Goal: Task Accomplishment & Management: Manage account settings

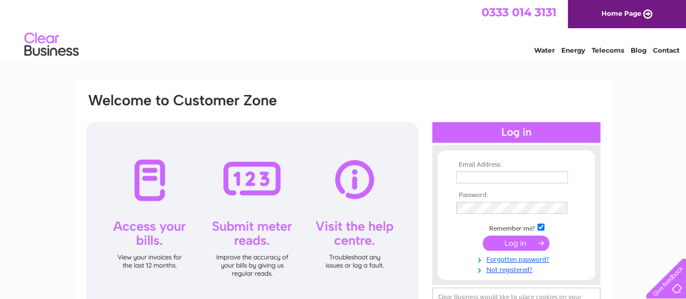
click at [490, 171] on td at bounding box center [516, 177] width 126 height 17
click at [488, 173] on input "text" at bounding box center [512, 177] width 113 height 13
type input "matt.stobie@talktalk.net"
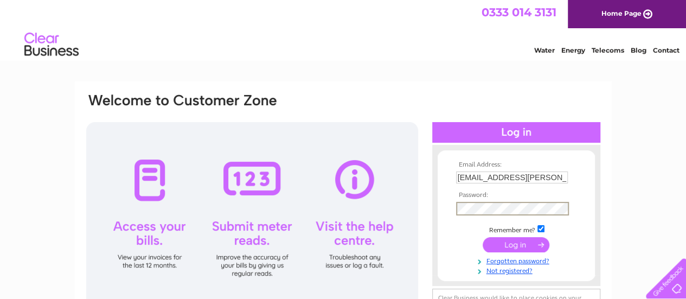
click at [483, 237] on input "submit" at bounding box center [516, 244] width 67 height 15
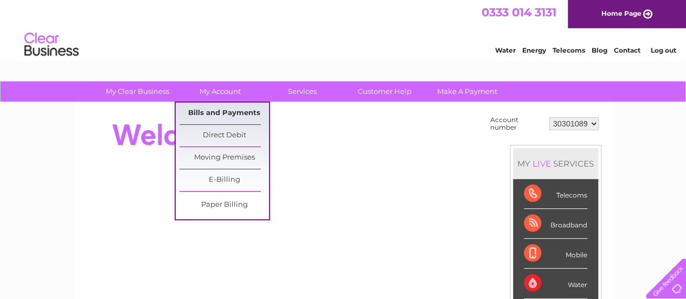
click at [242, 113] on link "Bills and Payments" at bounding box center [224, 114] width 89 height 22
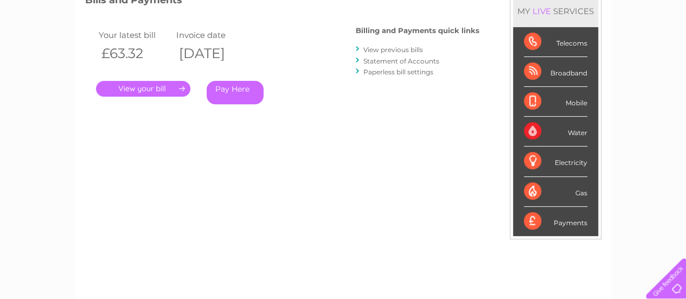
scroll to position [108, 0]
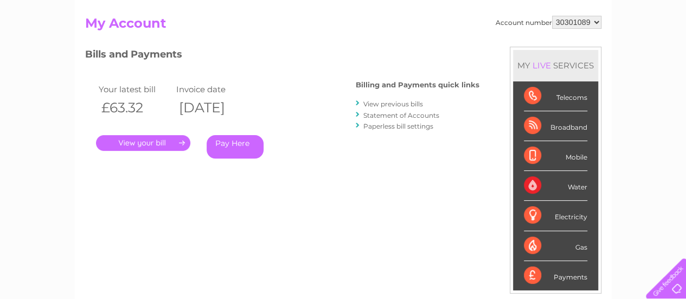
click at [167, 150] on link "." at bounding box center [143, 143] width 94 height 16
click at [374, 104] on link "View previous bills" at bounding box center [393, 104] width 60 height 8
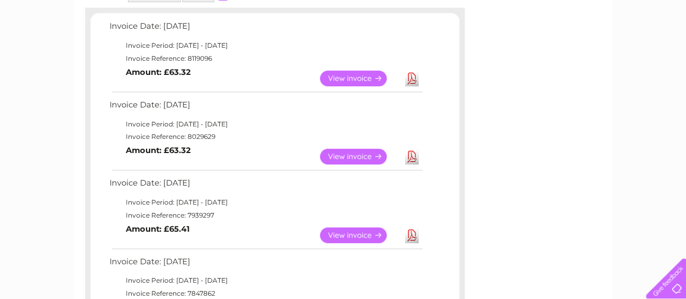
scroll to position [163, 0]
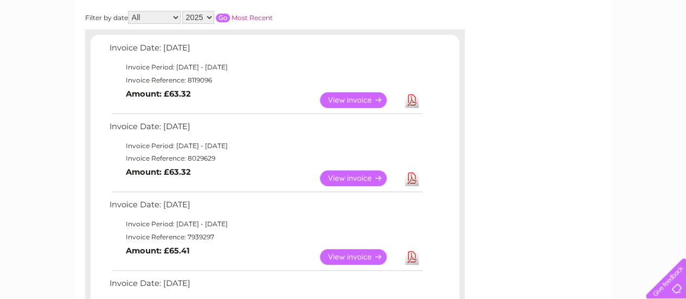
click at [351, 176] on link "View" at bounding box center [360, 178] width 80 height 16
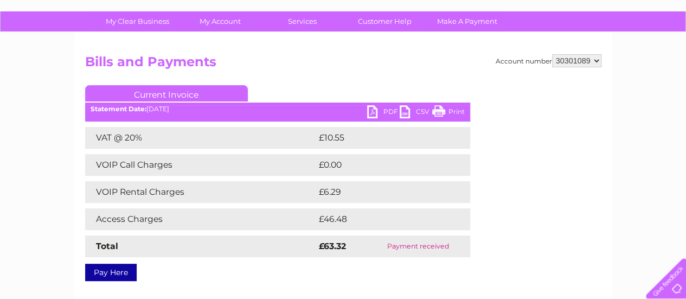
scroll to position [54, 0]
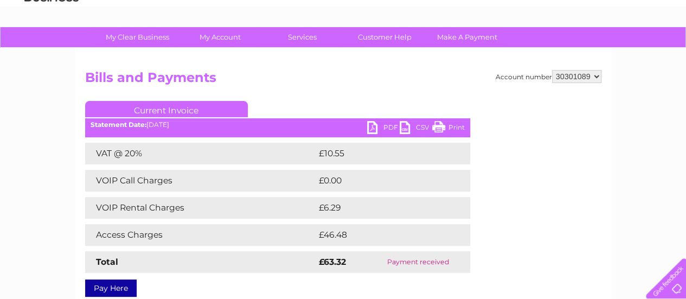
click at [455, 127] on link "Print" at bounding box center [448, 129] width 33 height 16
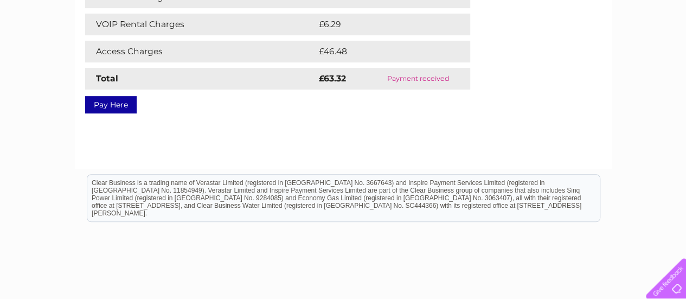
scroll to position [84, 0]
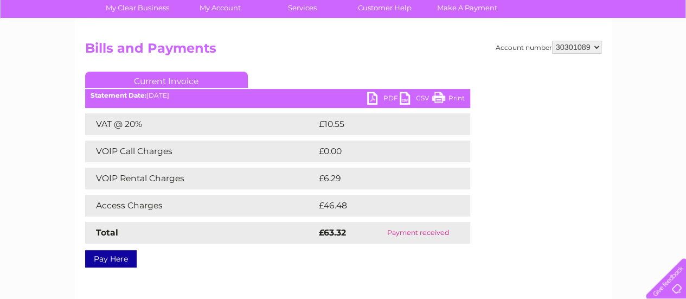
click at [452, 99] on link "Print" at bounding box center [448, 100] width 33 height 16
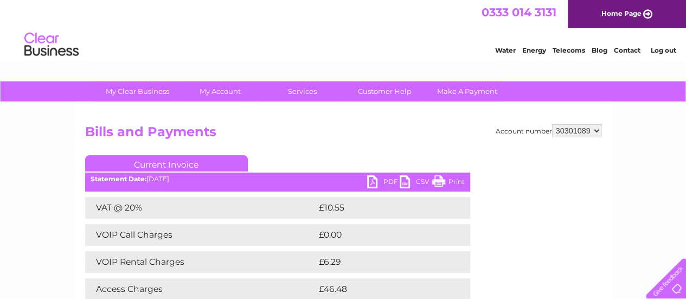
scroll to position [0, 0]
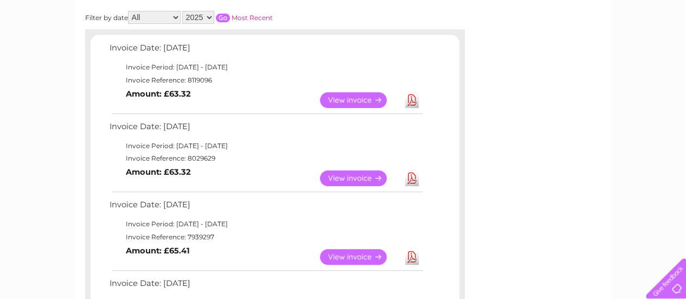
click at [371, 101] on link "View" at bounding box center [360, 100] width 80 height 16
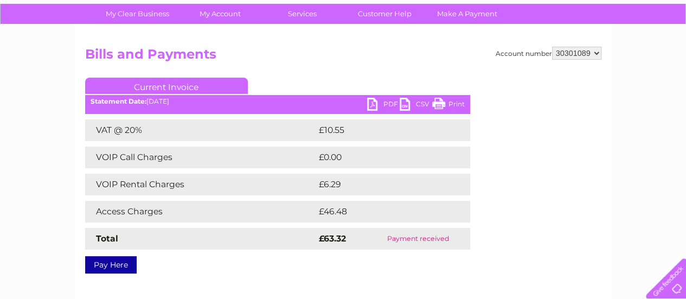
scroll to position [54, 0]
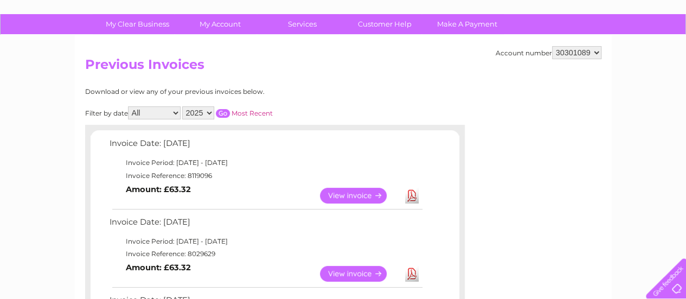
scroll to position [54, 0]
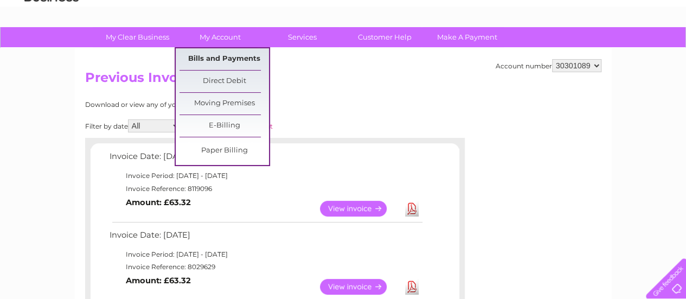
click at [217, 56] on link "Bills and Payments" at bounding box center [224, 59] width 89 height 22
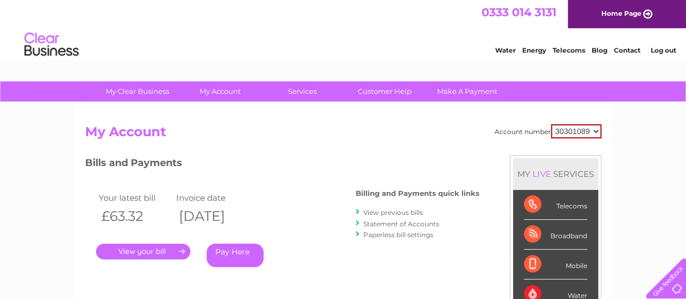
click at [373, 209] on link "View previous bills" at bounding box center [393, 212] width 60 height 8
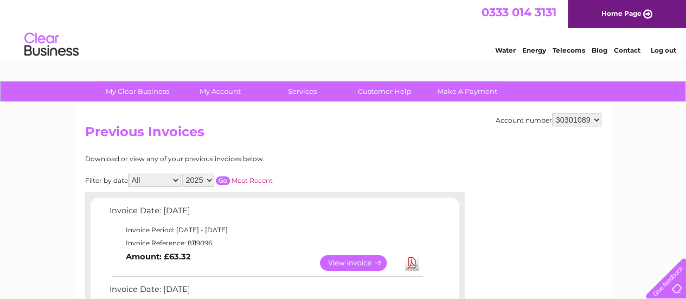
click at [660, 55] on li "Log out" at bounding box center [663, 50] width 33 height 14
click at [661, 52] on link "Log out" at bounding box center [662, 50] width 25 height 8
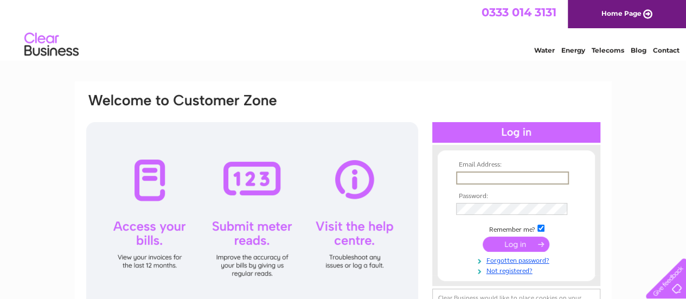
click at [503, 182] on input "text" at bounding box center [512, 177] width 113 height 13
type input "matt.stobie@talktalk.net"
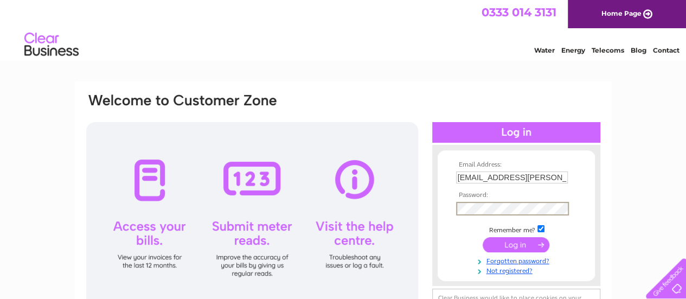
click at [483, 237] on input "submit" at bounding box center [516, 244] width 67 height 15
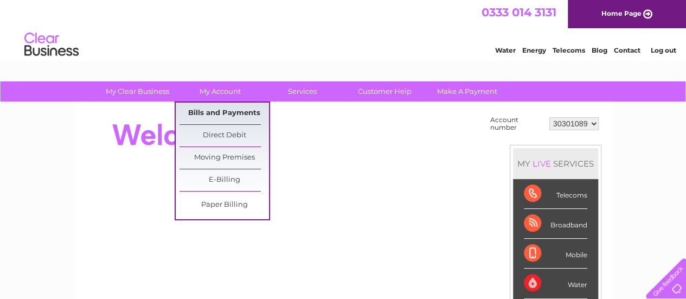
click at [238, 108] on link "Bills and Payments" at bounding box center [224, 114] width 89 height 22
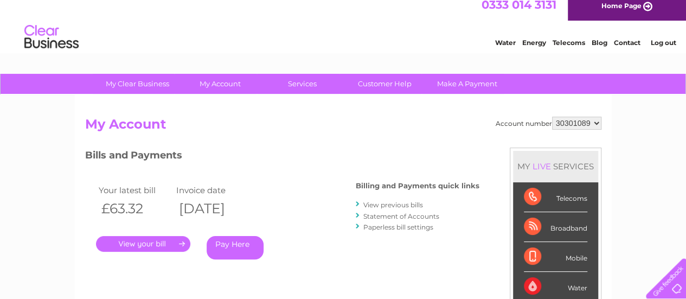
scroll to position [54, 0]
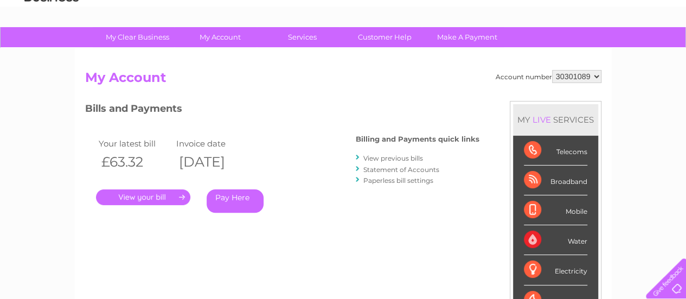
click at [391, 157] on link "View previous bills" at bounding box center [393, 158] width 60 height 8
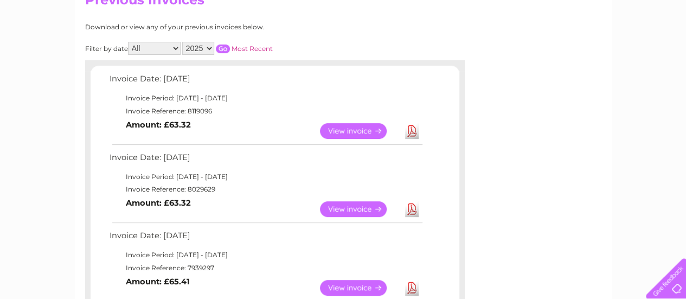
scroll to position [108, 0]
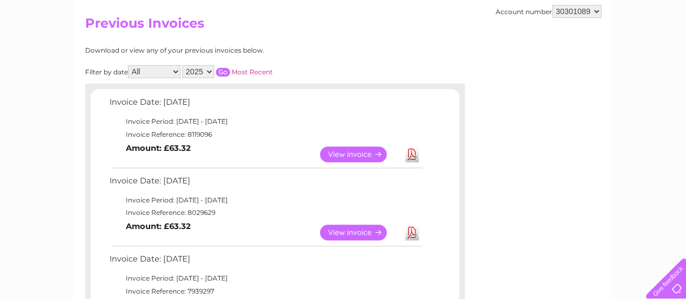
click at [356, 150] on link "View" at bounding box center [360, 154] width 80 height 16
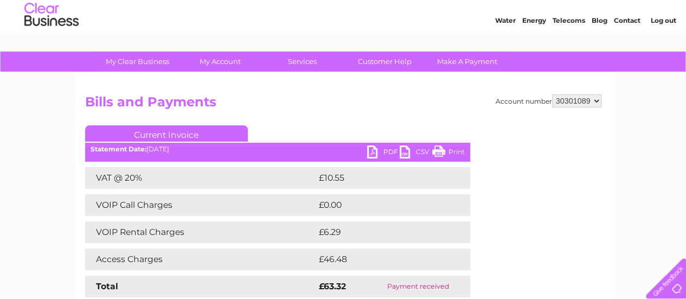
scroll to position [54, 0]
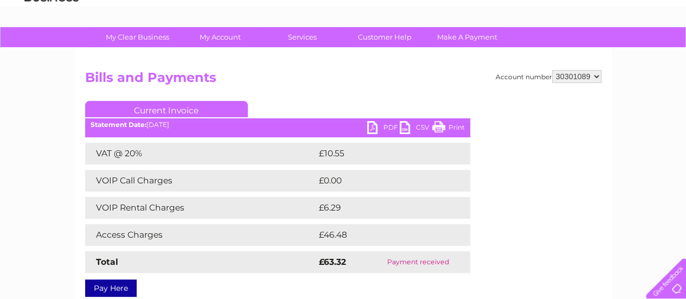
click at [450, 127] on link "Print" at bounding box center [448, 129] width 33 height 16
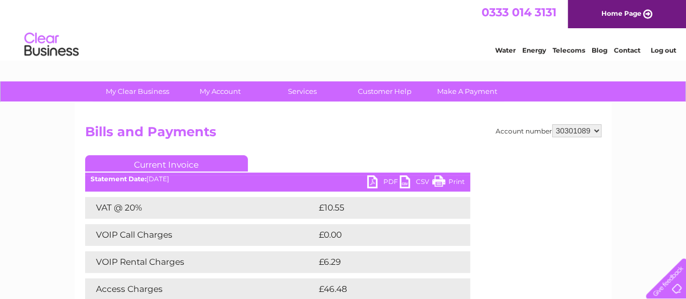
click at [653, 54] on li "Log out" at bounding box center [663, 50] width 33 height 14
click at [658, 53] on link "Log out" at bounding box center [662, 50] width 25 height 8
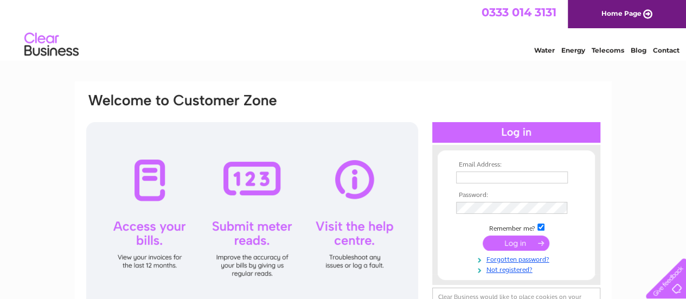
click at [489, 175] on input "text" at bounding box center [512, 177] width 112 height 12
type input "matt.stobie@talktalk.net"
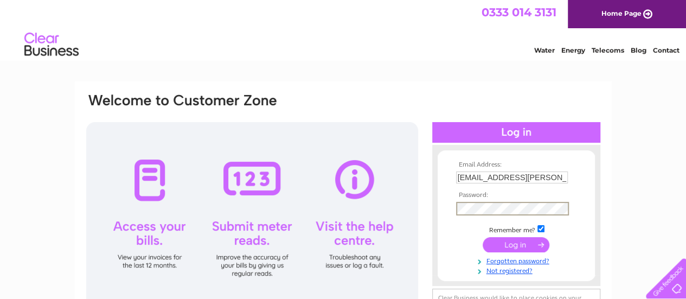
click at [483, 237] on input "submit" at bounding box center [516, 244] width 67 height 15
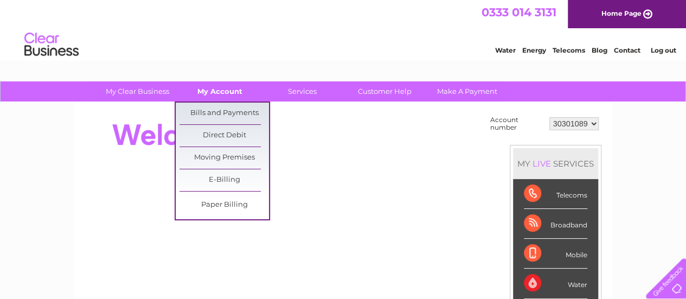
click at [210, 92] on link "My Account" at bounding box center [219, 91] width 89 height 20
click at [216, 114] on link "Bills and Payments" at bounding box center [224, 114] width 89 height 22
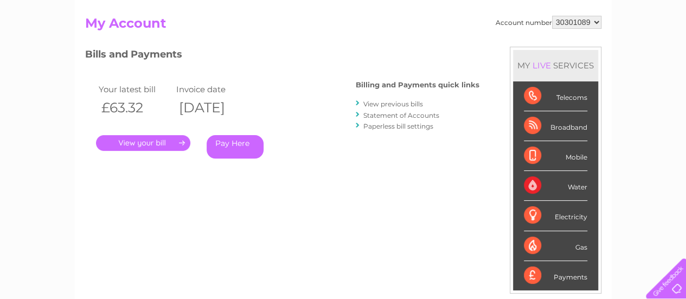
click at [394, 116] on link "Statement of Accounts" at bounding box center [401, 115] width 76 height 8
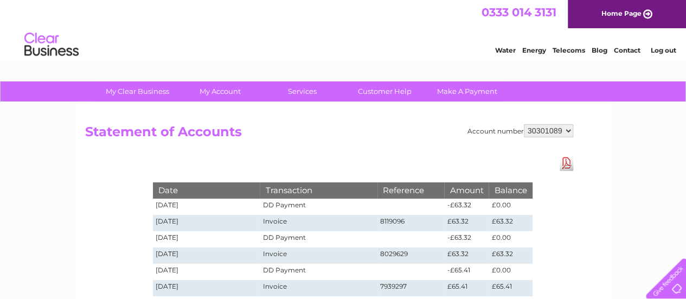
click at [661, 50] on link "Log out" at bounding box center [662, 50] width 25 height 8
